Goal: Task Accomplishment & Management: Manage account settings

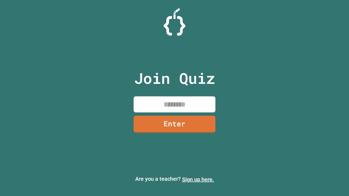
click at [198, 179] on link "Sign up here." at bounding box center [198, 179] width 32 height 7
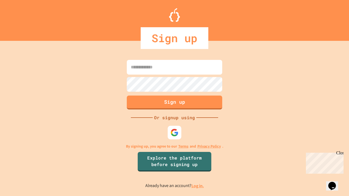
click at [198, 186] on link "Log in." at bounding box center [197, 186] width 13 height 6
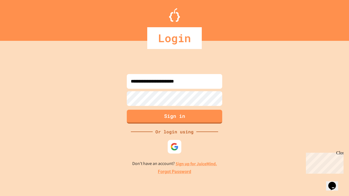
type input "**********"
